Goal: Information Seeking & Learning: Compare options

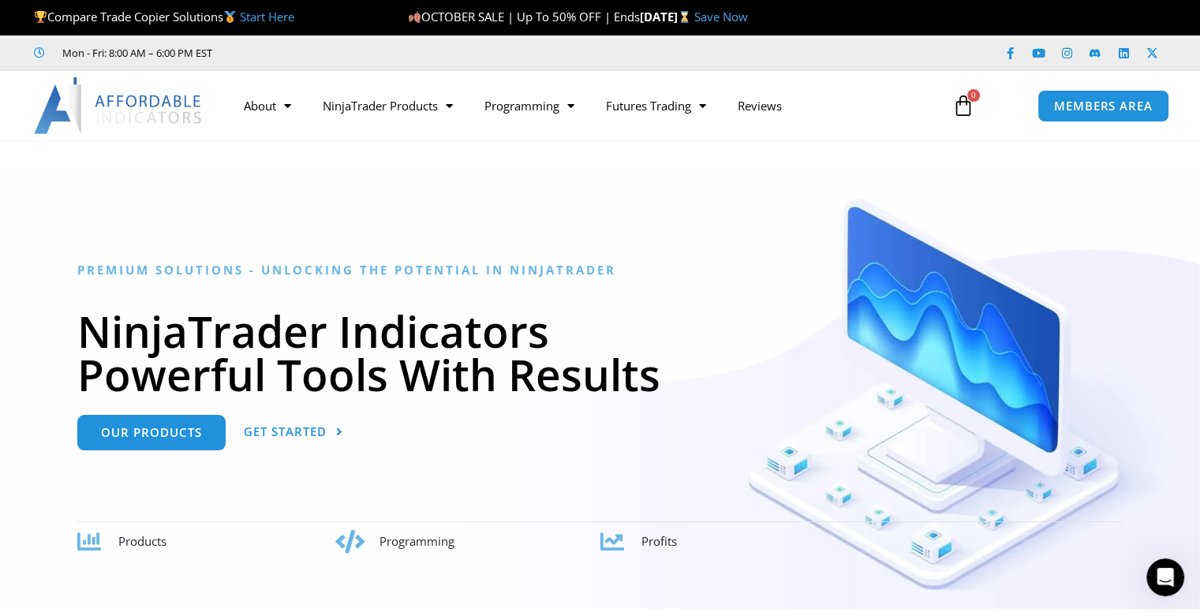
click at [268, 13] on link "Start Here" at bounding box center [267, 17] width 54 height 16
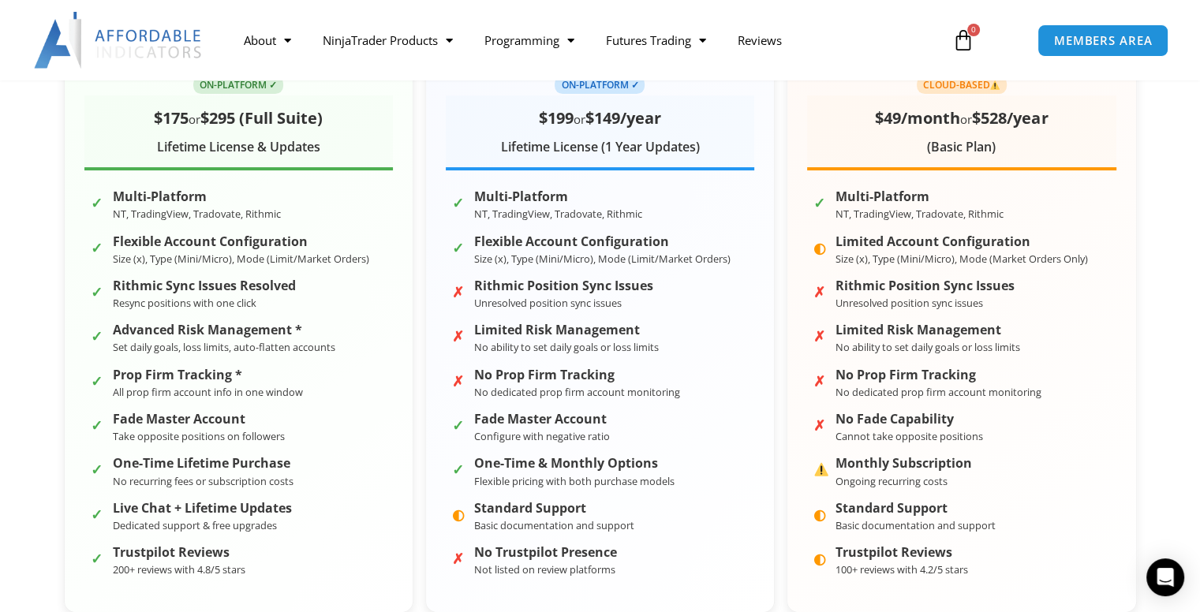
scroll to position [395, 0]
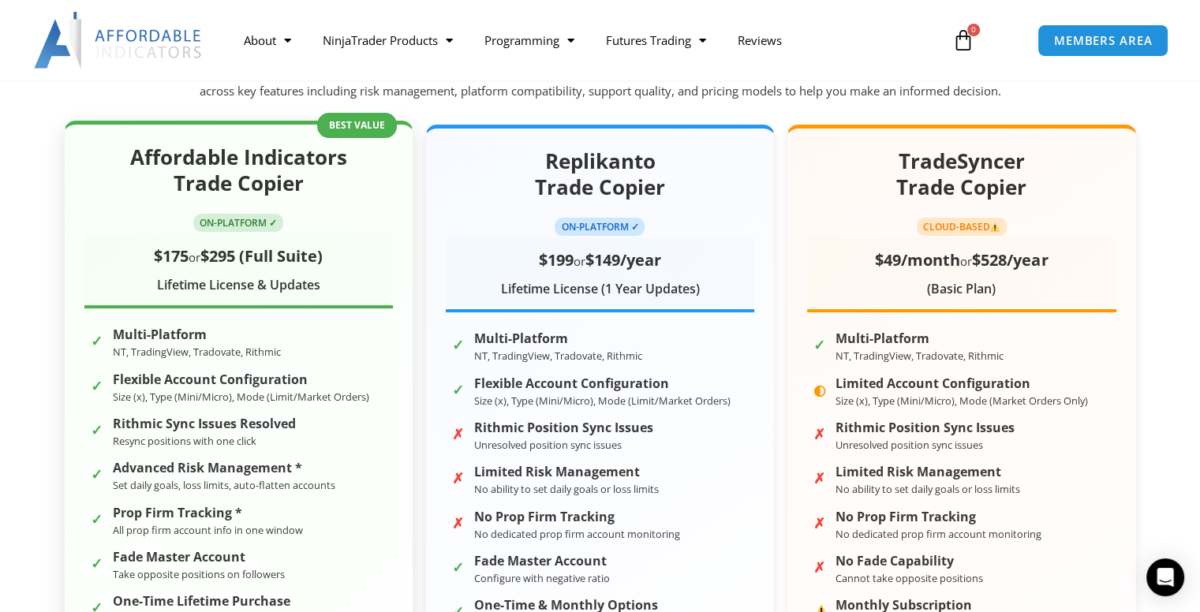
click at [250, 165] on h2 "Affordable Indicators Trade Copier" at bounding box center [238, 171] width 309 height 54
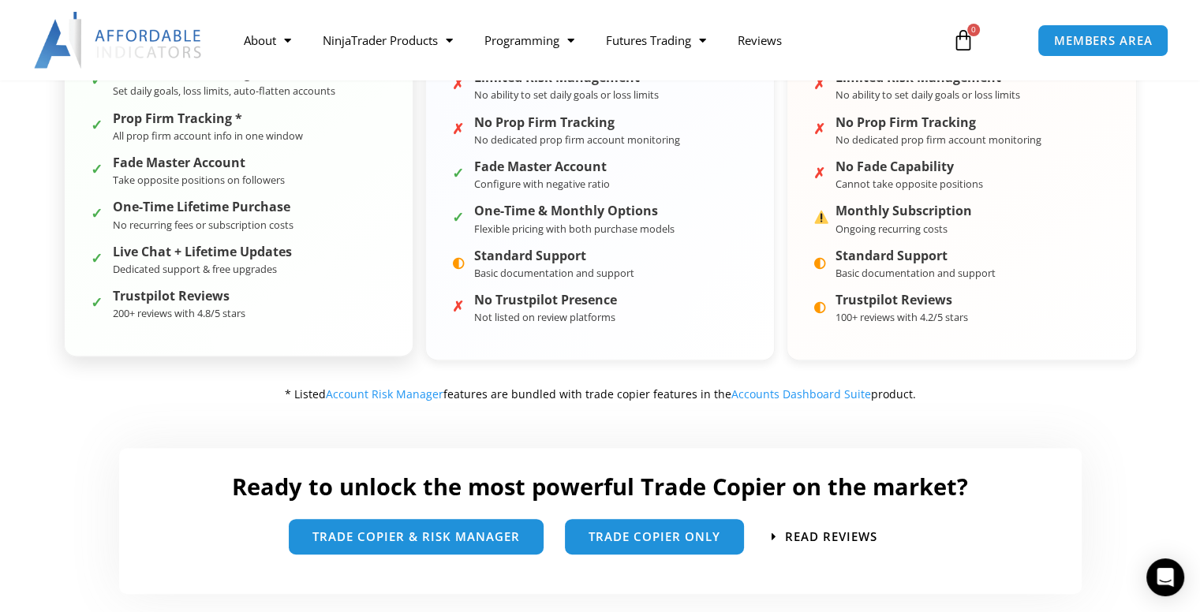
click at [208, 328] on div "Affordable Indicators Trade Copier ON-PLATFORM ✓ $175 or $295 (Full Suite) Life…" at bounding box center [239, 41] width 350 height 630
click at [196, 235] on ul "✓ Multi-Platform NT, TradingView, Tradovate, Rithmic ✓ Flexible Account Configu…" at bounding box center [238, 127] width 309 height 394
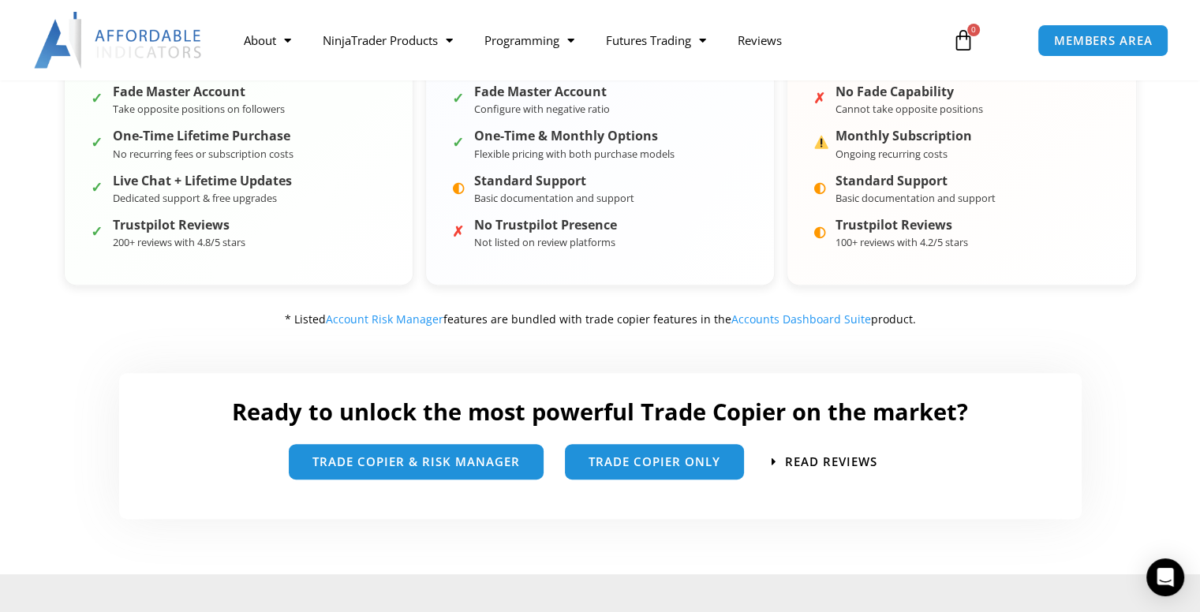
scroll to position [710, 0]
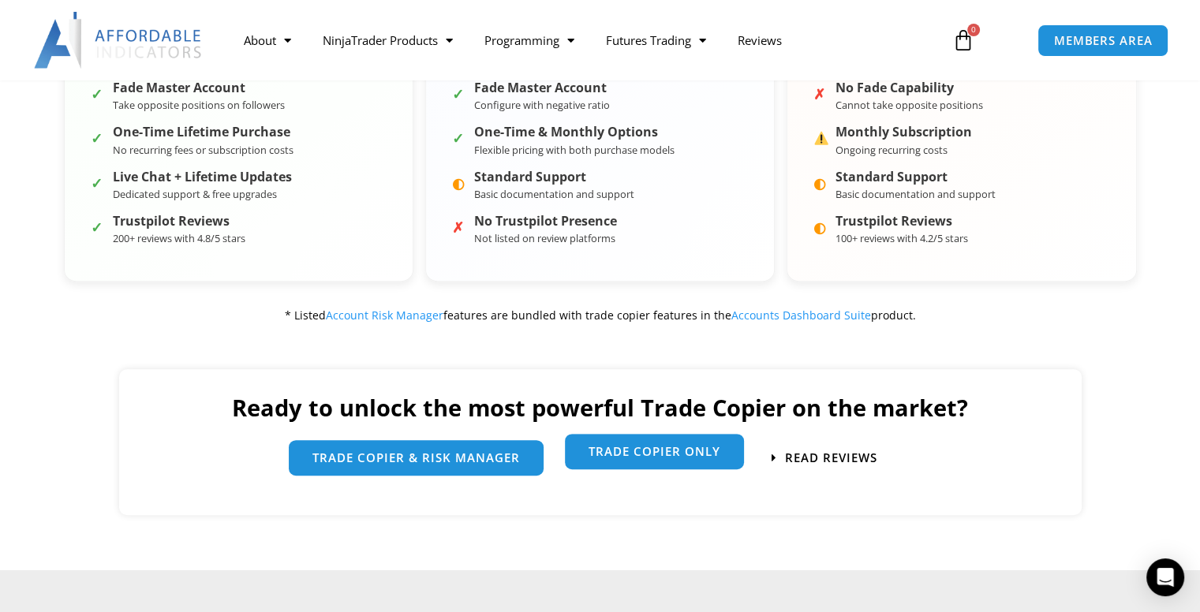
click at [668, 455] on span "Trade Copier Only" at bounding box center [655, 452] width 132 height 12
